Goal: Information Seeking & Learning: Learn about a topic

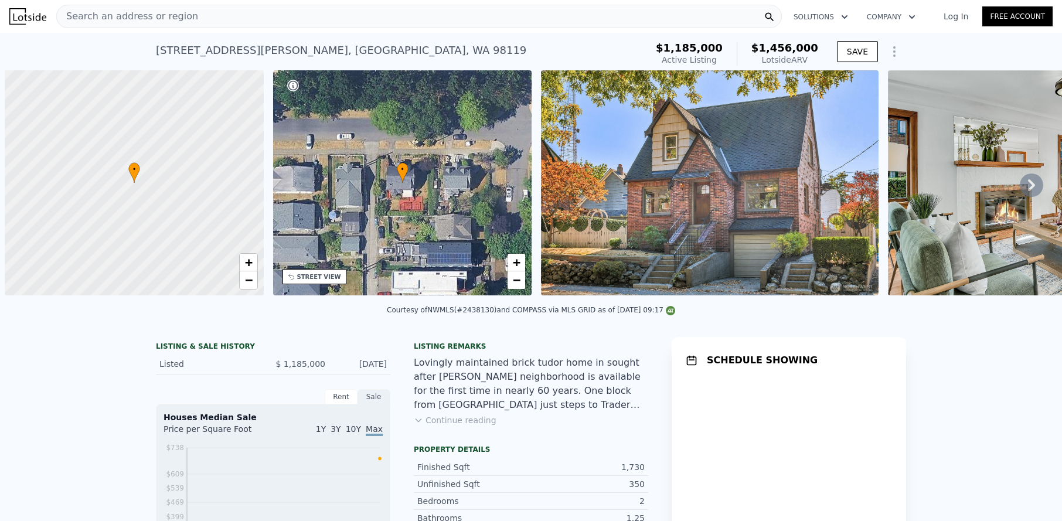
scroll to position [0, 5]
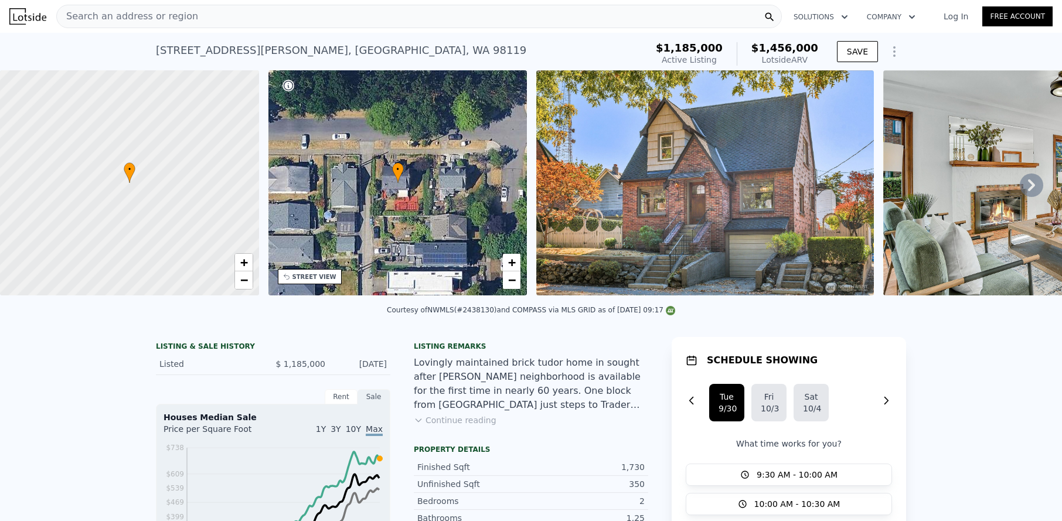
drag, startPoint x: 1026, startPoint y: 183, endPoint x: 990, endPoint y: 265, distance: 88.9
click at [1025, 185] on icon at bounding box center [1031, 184] width 23 height 23
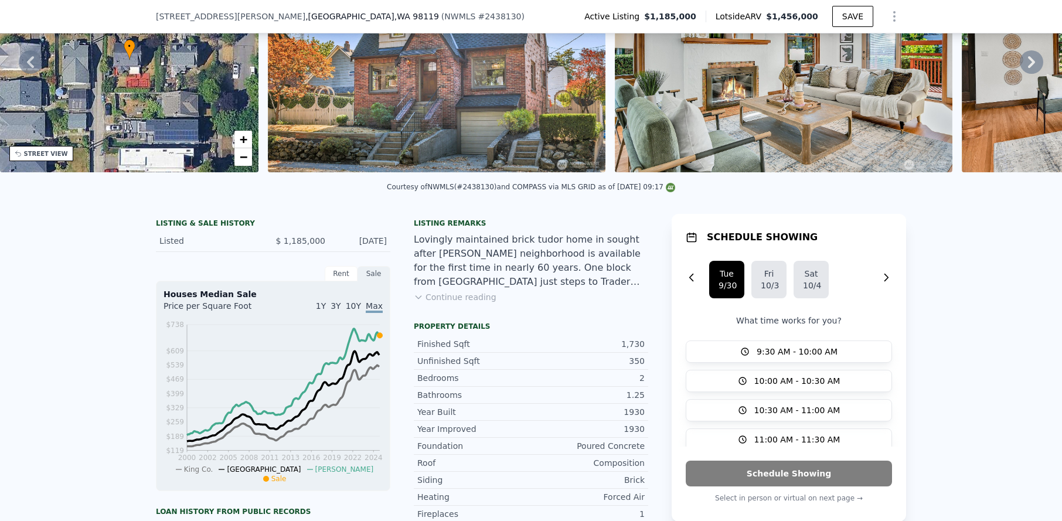
scroll to position [159, 0]
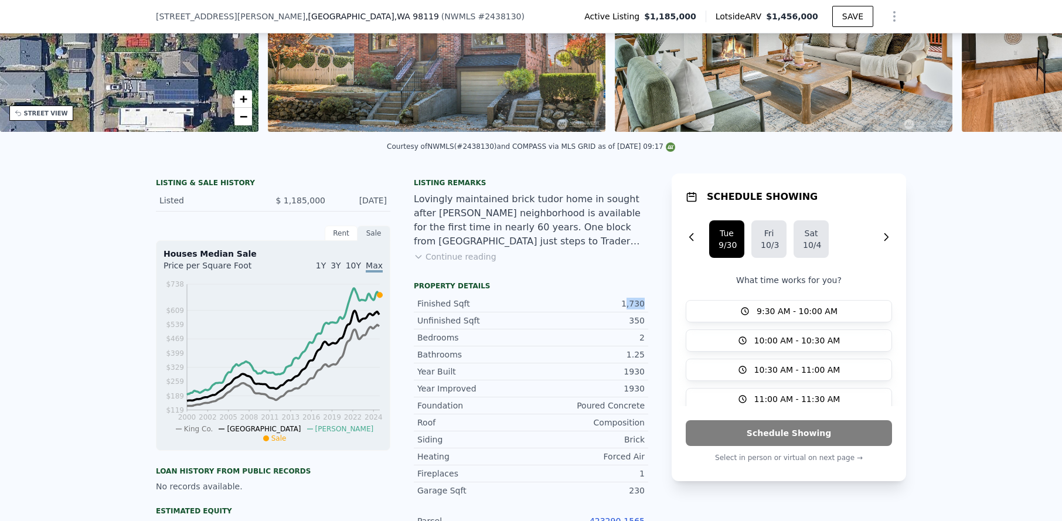
drag, startPoint x: 627, startPoint y: 303, endPoint x: 659, endPoint y: 306, distance: 31.8
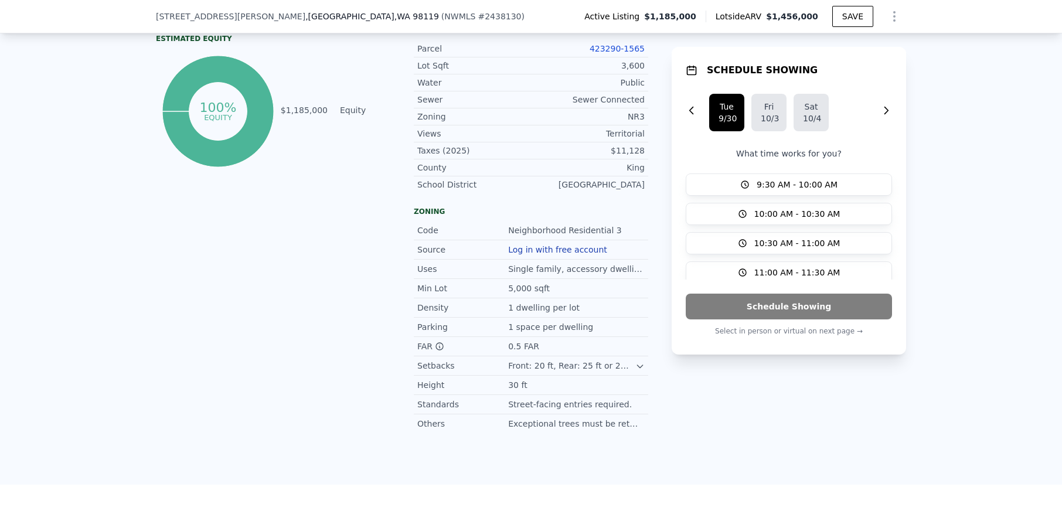
scroll to position [633, 0]
click at [642, 366] on icon at bounding box center [639, 364] width 9 height 9
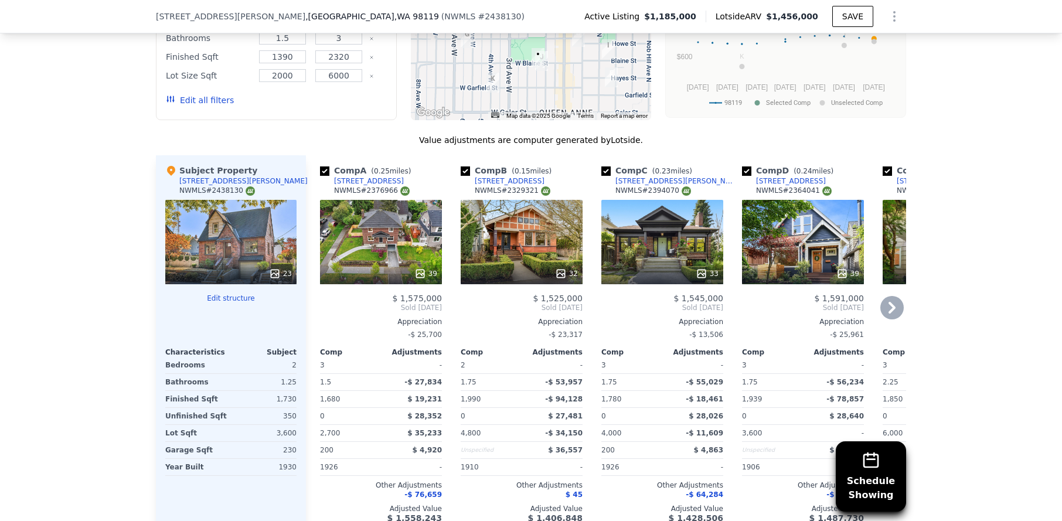
scroll to position [1343, 0]
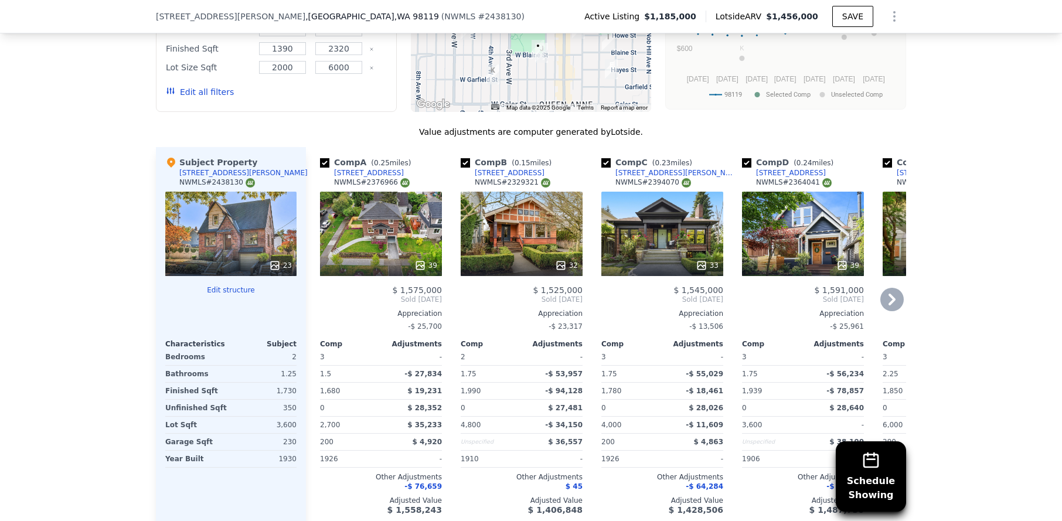
click at [897, 288] on icon at bounding box center [891, 299] width 23 height 23
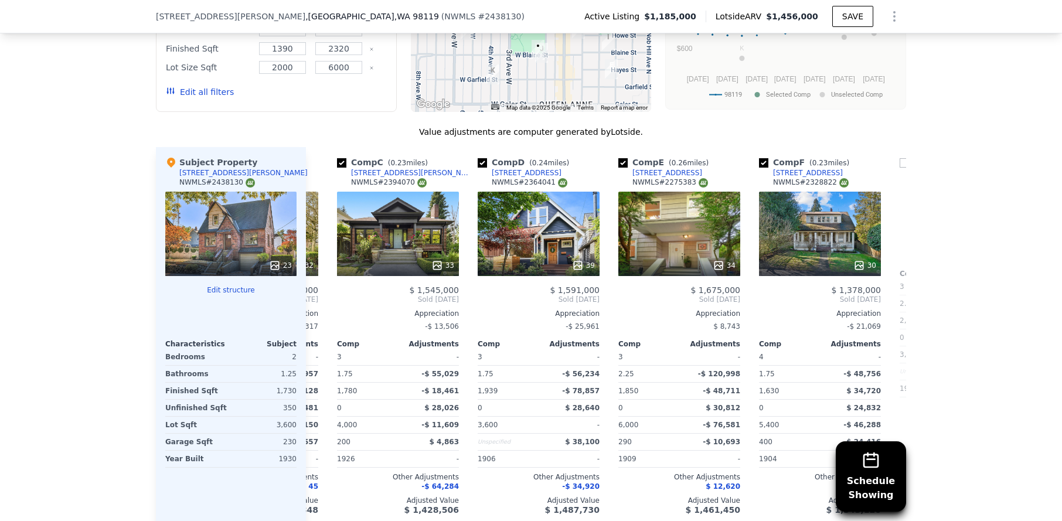
scroll to position [0, 281]
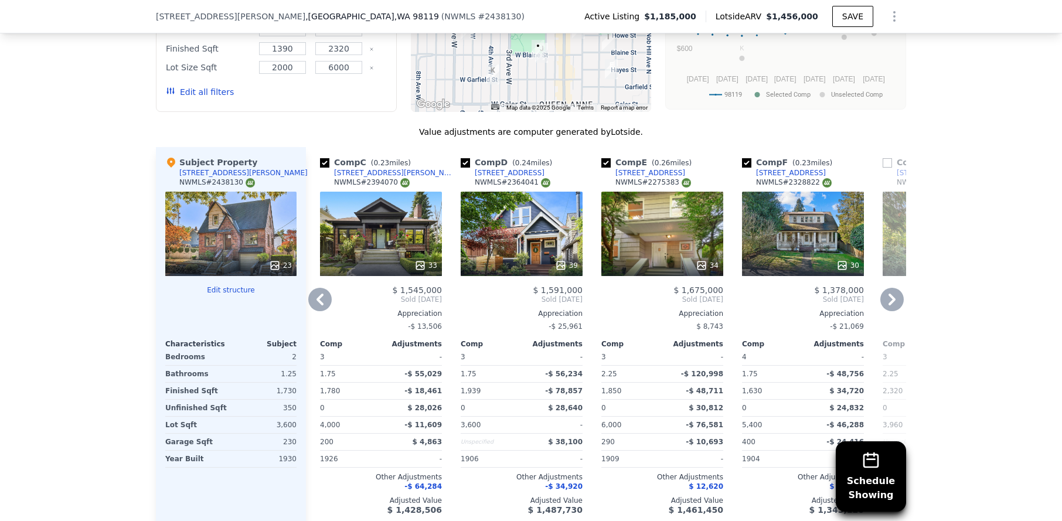
click at [897, 288] on icon at bounding box center [891, 299] width 23 height 23
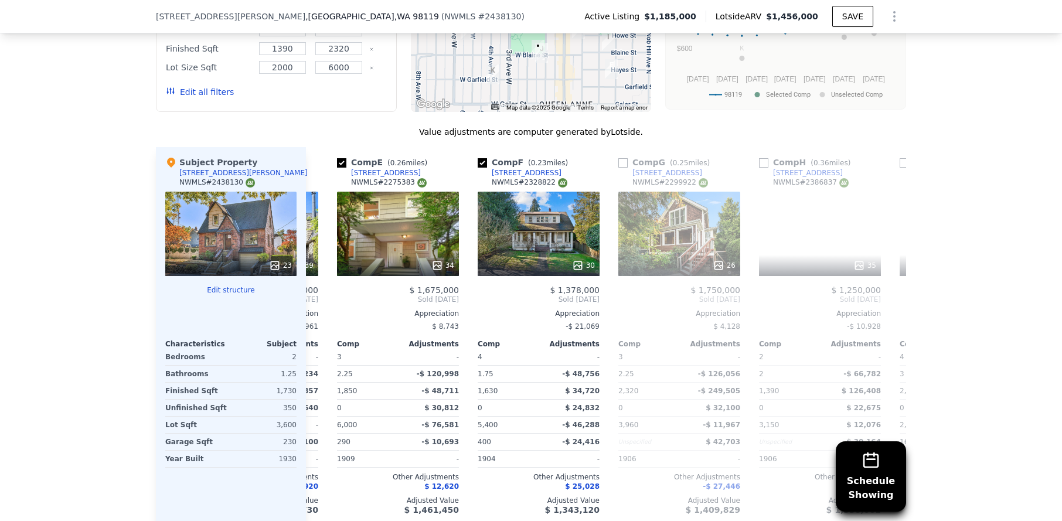
scroll to position [0, 563]
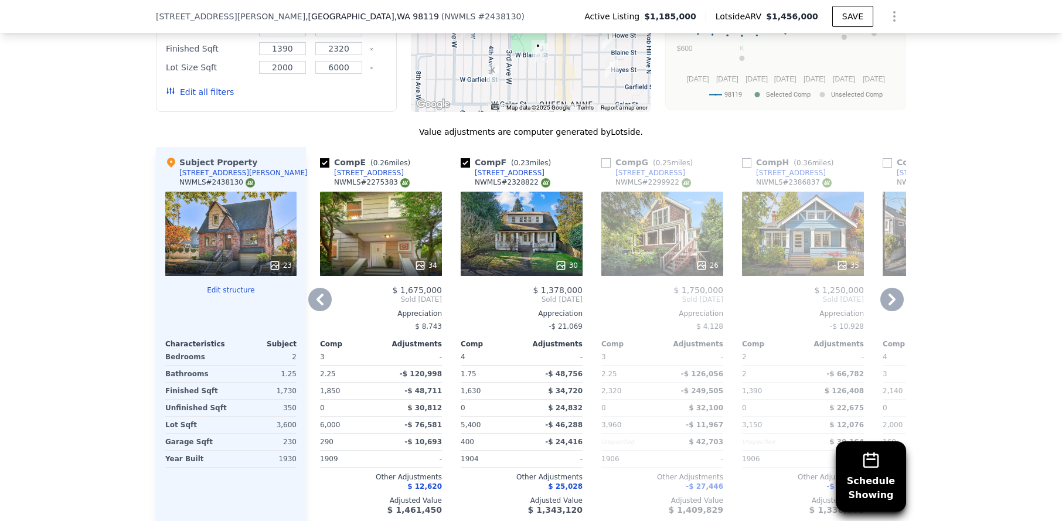
click at [897, 288] on icon at bounding box center [891, 299] width 23 height 23
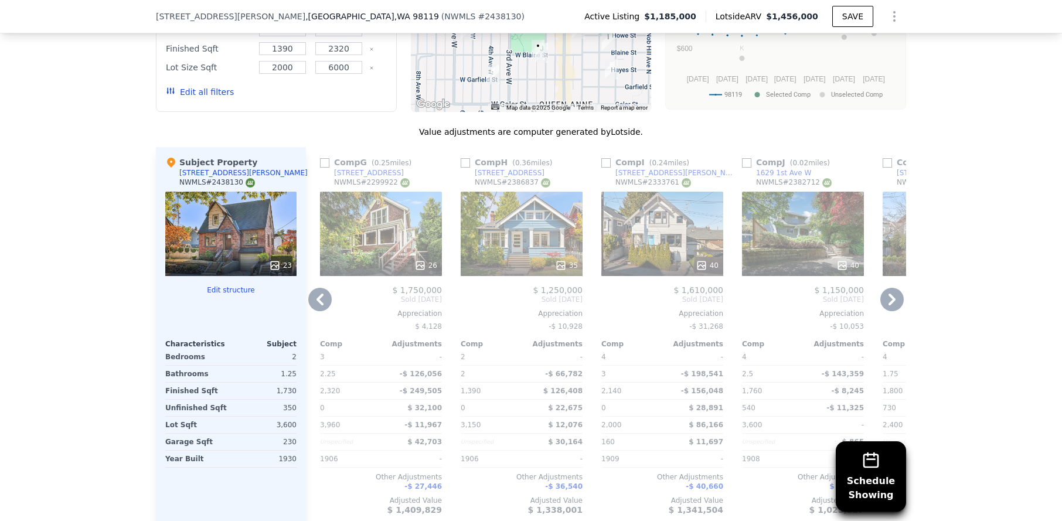
scroll to position [1348, 0]
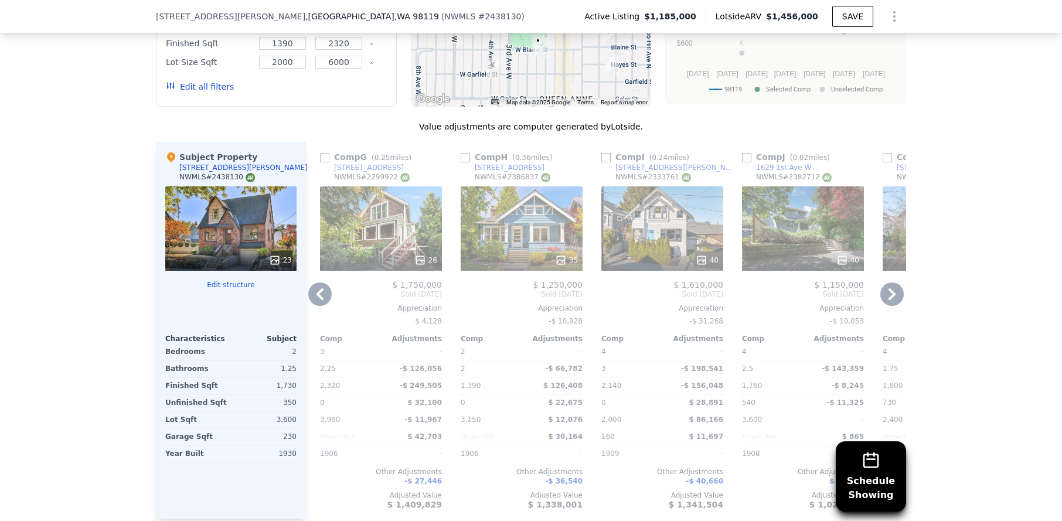
click at [900, 282] on icon at bounding box center [891, 293] width 23 height 23
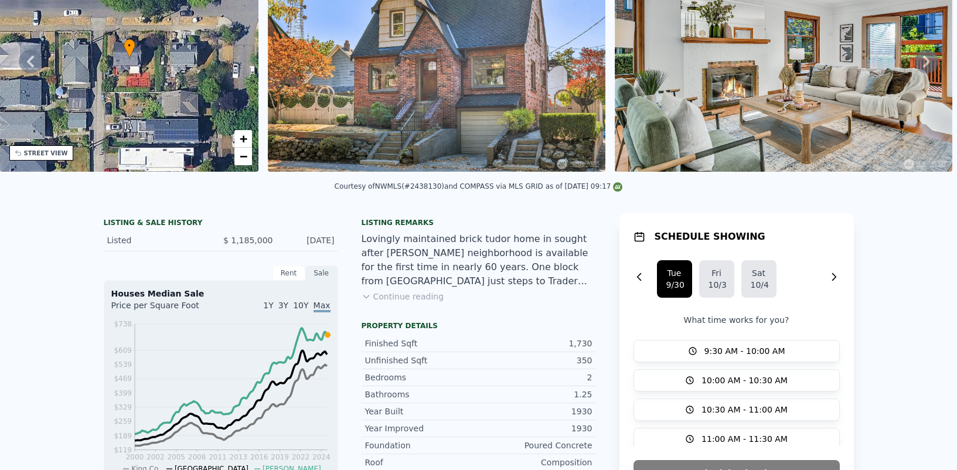
scroll to position [0, 0]
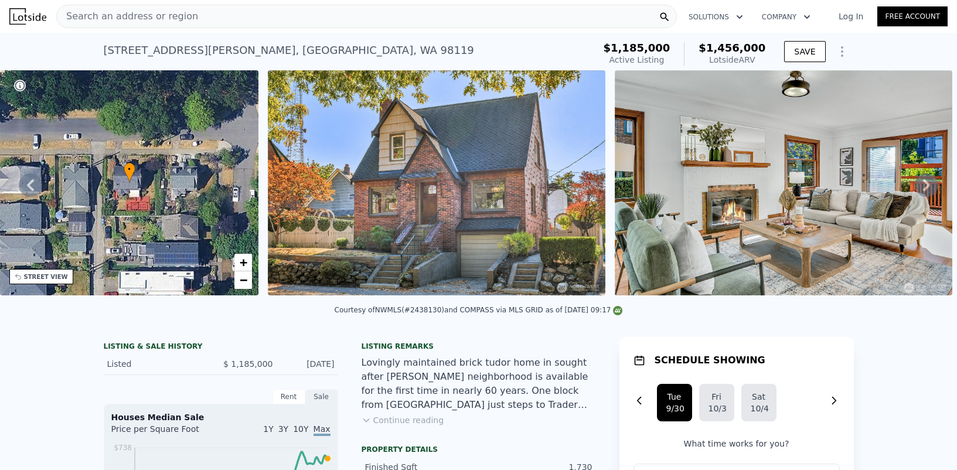
click at [931, 186] on icon at bounding box center [926, 184] width 23 height 23
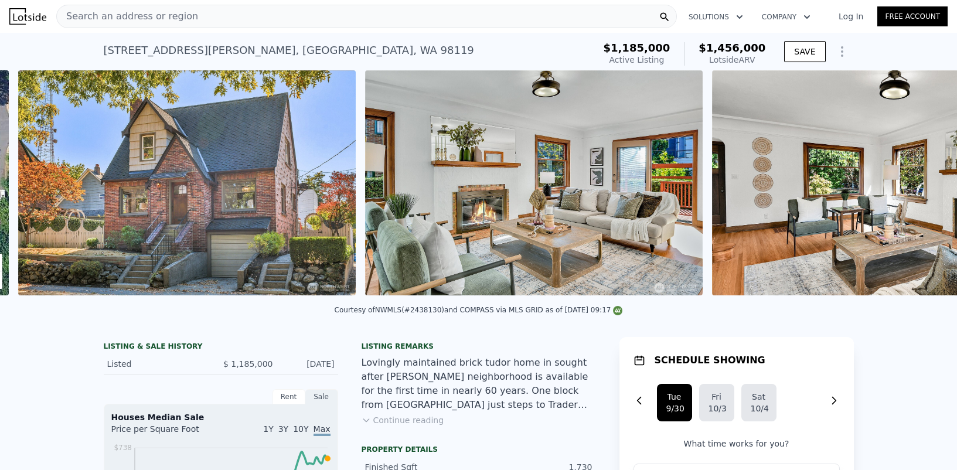
scroll to position [0, 536]
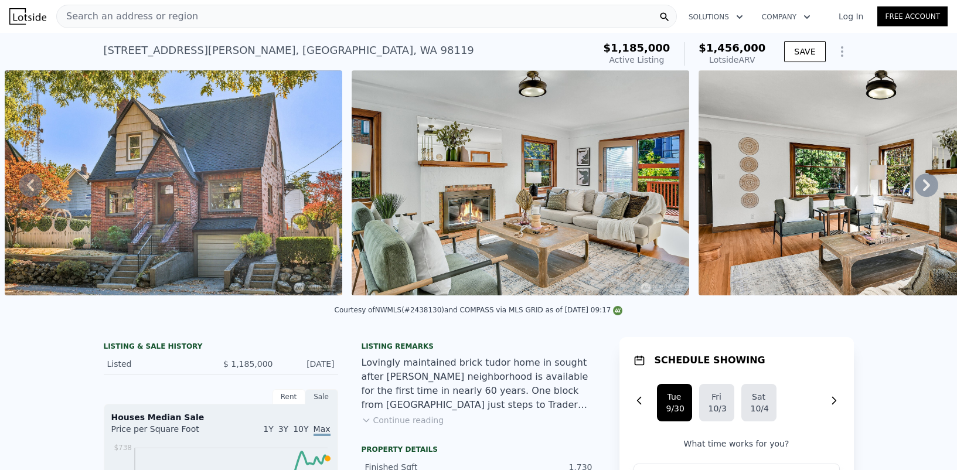
click at [931, 186] on icon at bounding box center [926, 184] width 23 height 23
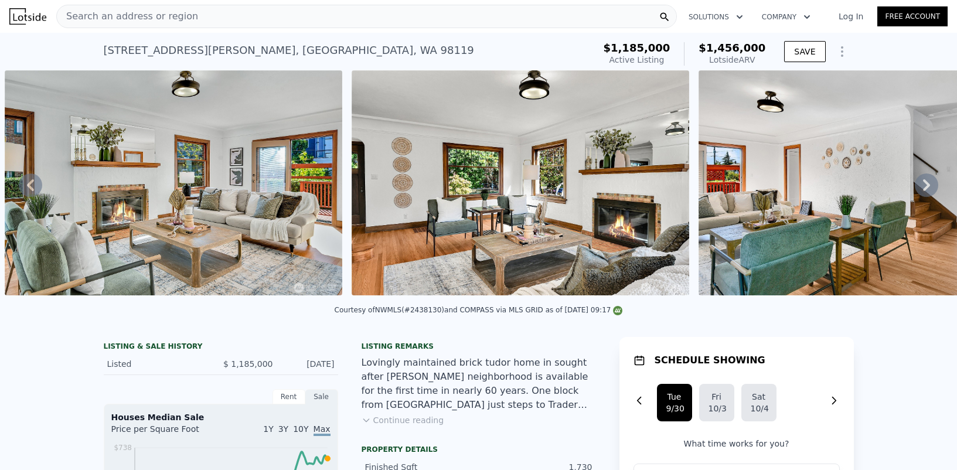
scroll to position [1, 0]
